Goal: Task Accomplishment & Management: Manage account settings

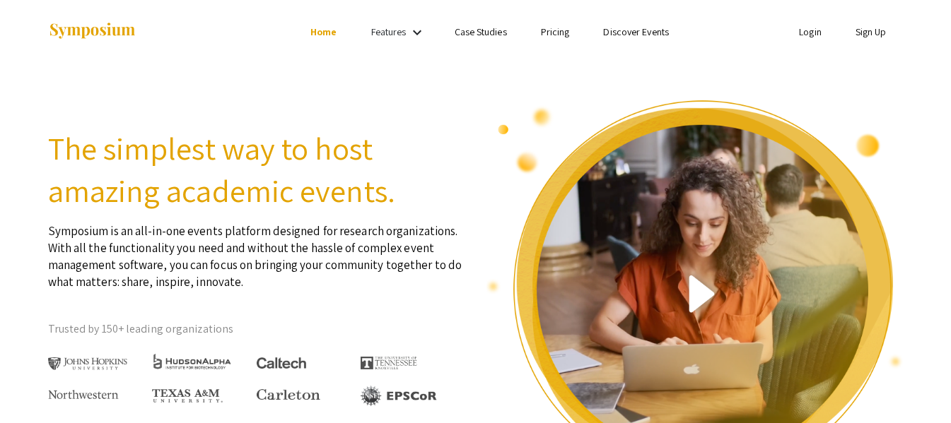
click at [799, 34] on link "Login" at bounding box center [810, 31] width 23 height 13
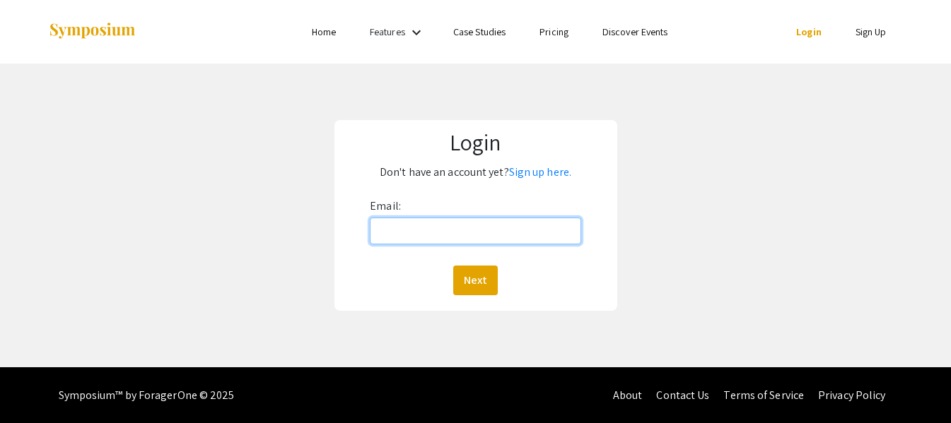
click at [422, 218] on input "Email:" at bounding box center [475, 231] width 211 height 27
click at [451, 244] on input "Email:" at bounding box center [475, 231] width 211 height 27
type input "[EMAIL_ADDRESS][DOMAIN_NAME]"
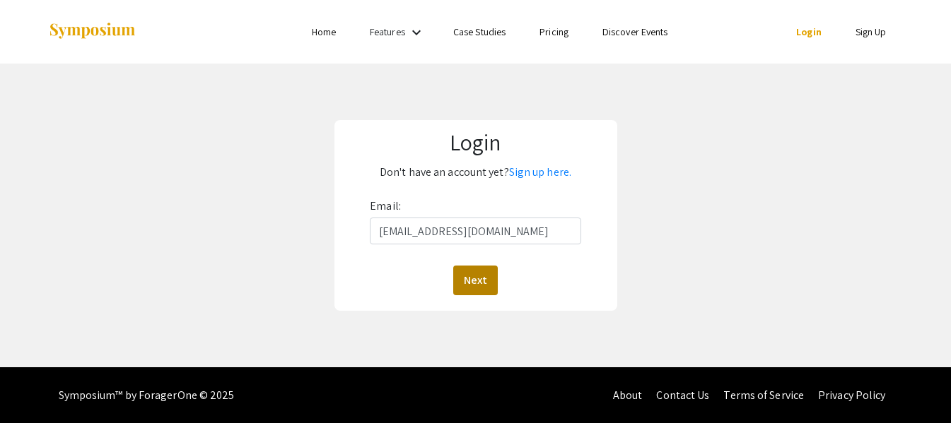
drag, startPoint x: 460, startPoint y: 302, endPoint x: 479, endPoint y: 295, distance: 20.1
click at [459, 302] on div "Login Don't have an account yet? Sign up here. Email: [EMAIL_ADDRESS][DOMAIN_NA…" at bounding box center [475, 215] width 283 height 191
click at [479, 295] on button "Next" at bounding box center [475, 281] width 45 height 30
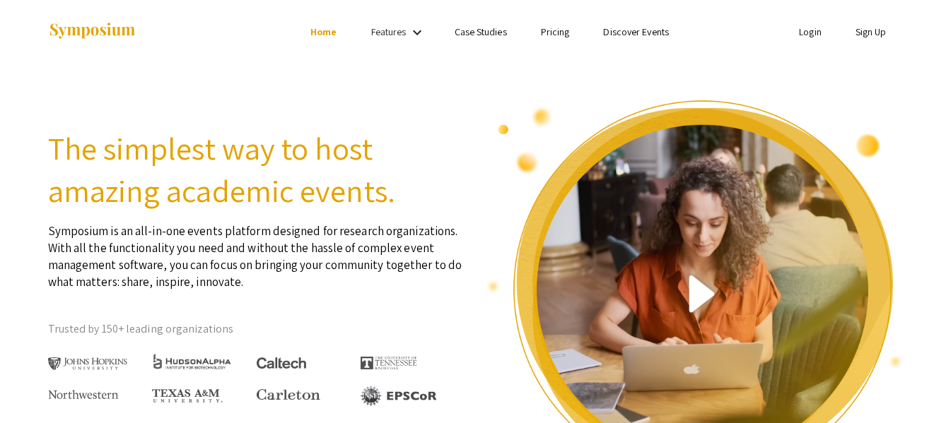
click at [802, 33] on link "Login" at bounding box center [810, 31] width 23 height 13
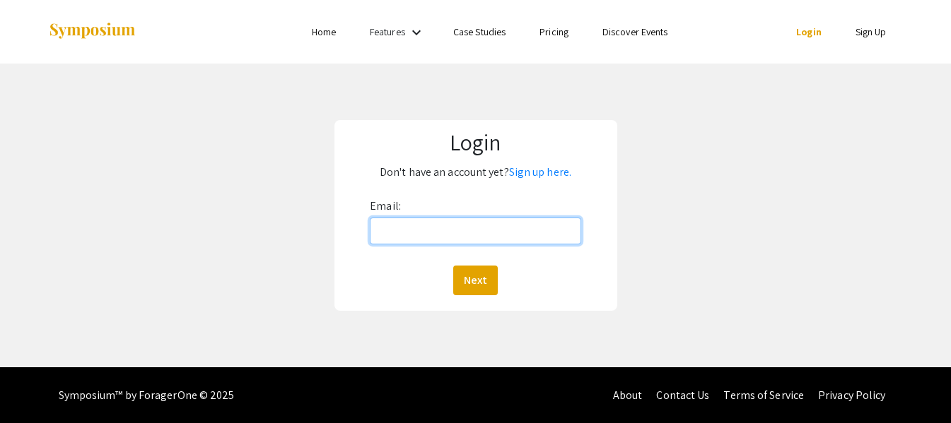
click at [471, 233] on input "Email:" at bounding box center [475, 231] width 211 height 27
click at [449, 220] on input "Email:" at bounding box center [475, 231] width 211 height 27
type input "k"
